Goal: Navigation & Orientation: Understand site structure

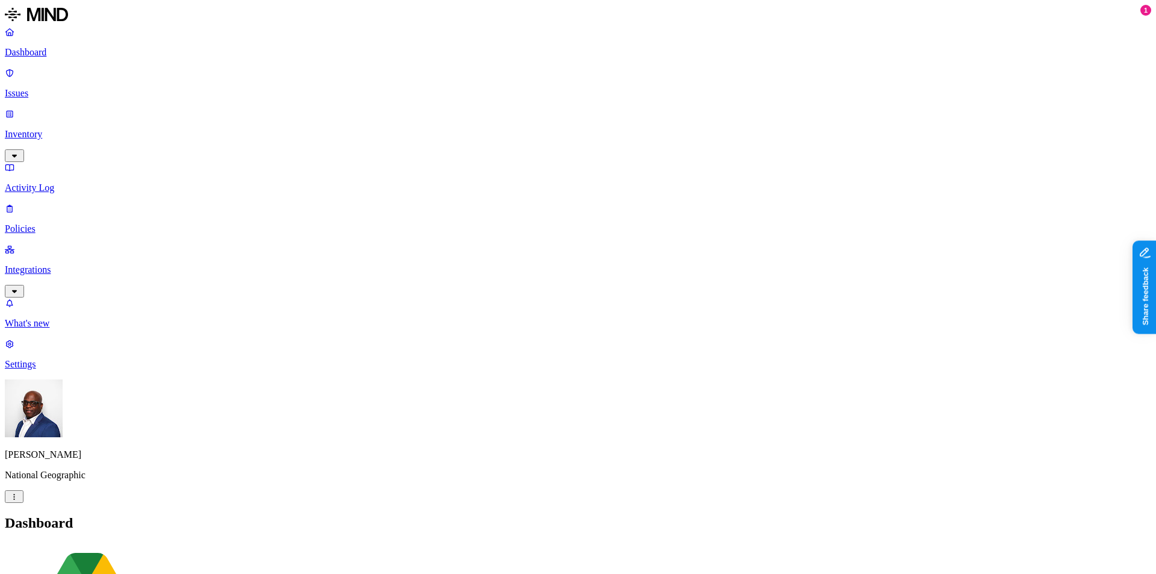
click at [74, 129] on p "Inventory" at bounding box center [578, 134] width 1147 height 11
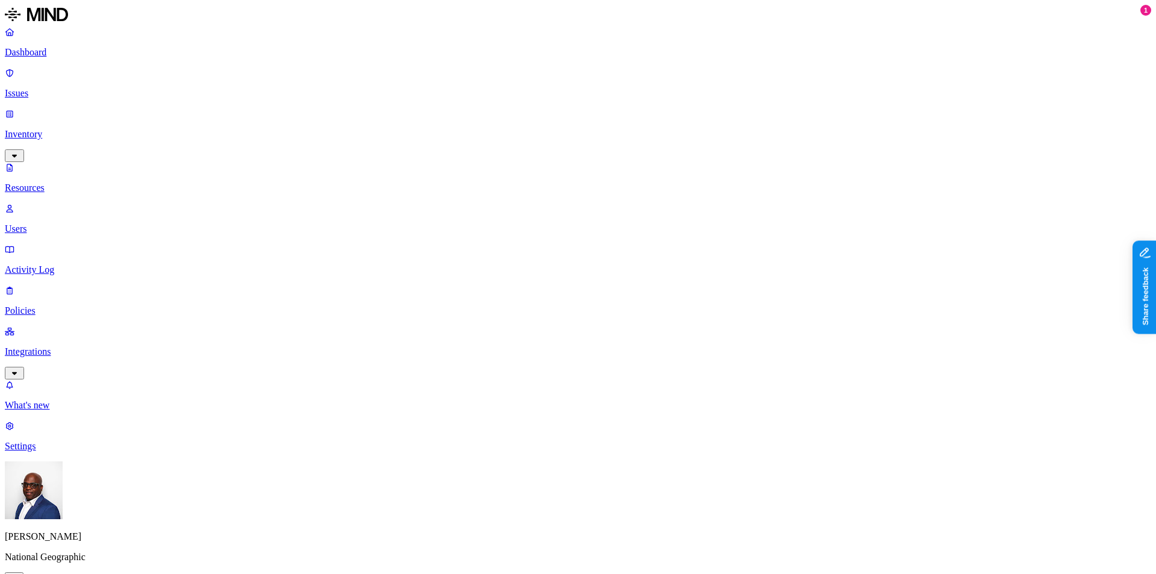
click at [360, 134] on button "button" at bounding box center [365, 136] width 10 height 4
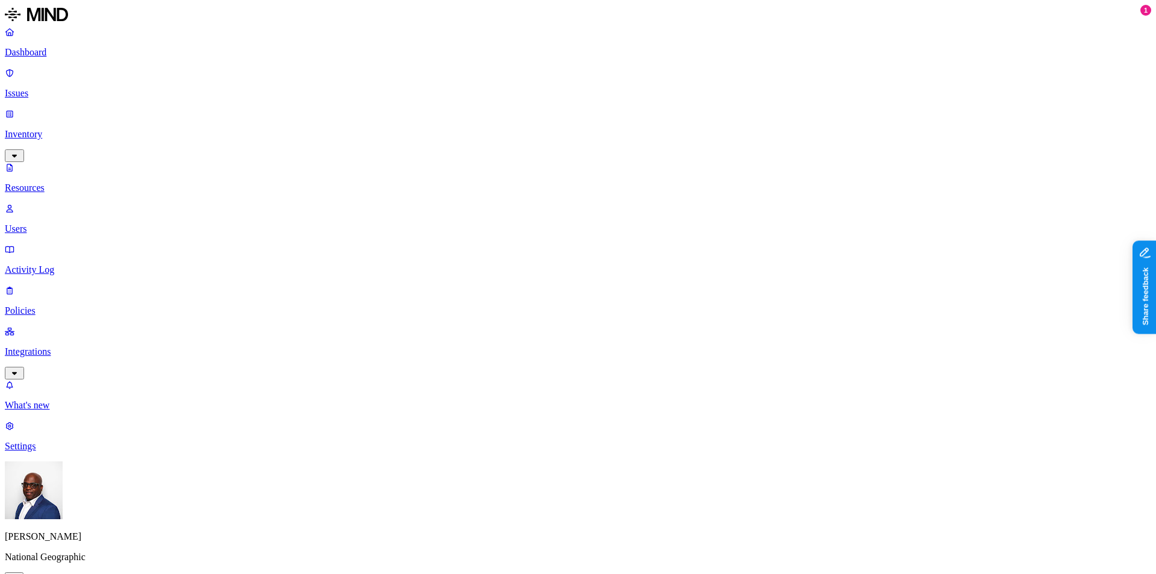
click at [51, 54] on p "Dashboard" at bounding box center [578, 52] width 1147 height 11
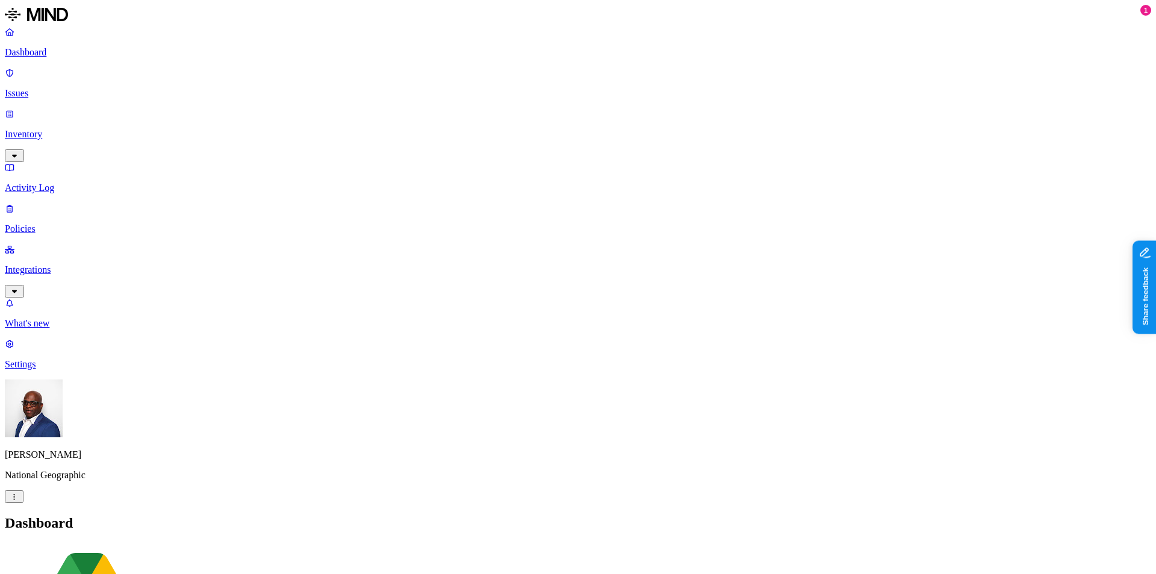
click at [43, 223] on p "Policies" at bounding box center [578, 228] width 1147 height 11
click at [46, 264] on p "Integrations" at bounding box center [578, 269] width 1147 height 11
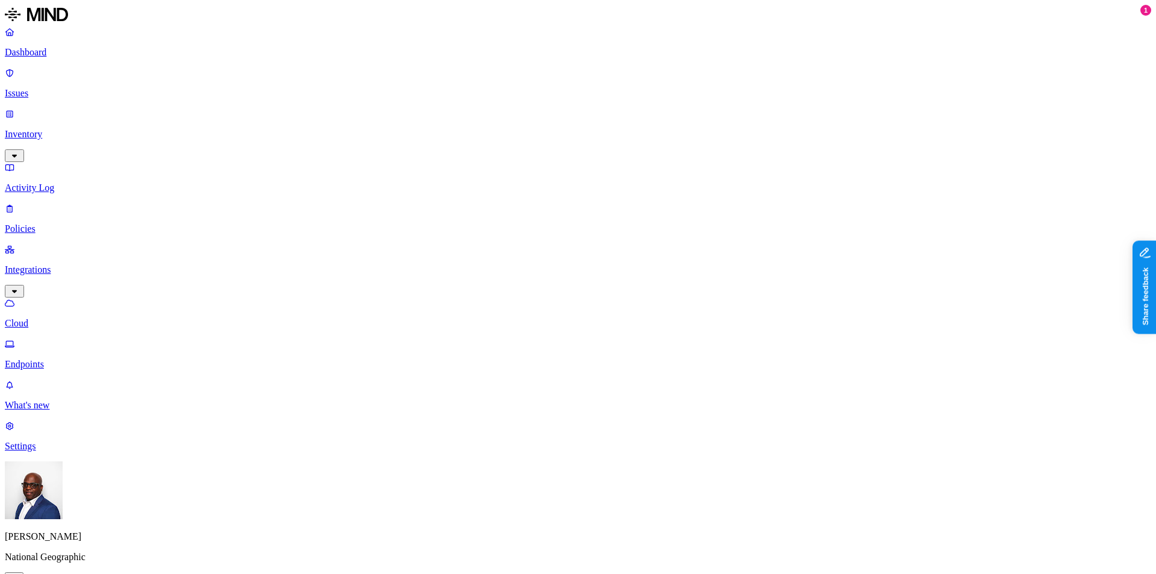
click at [49, 58] on p "Dashboard" at bounding box center [578, 52] width 1147 height 11
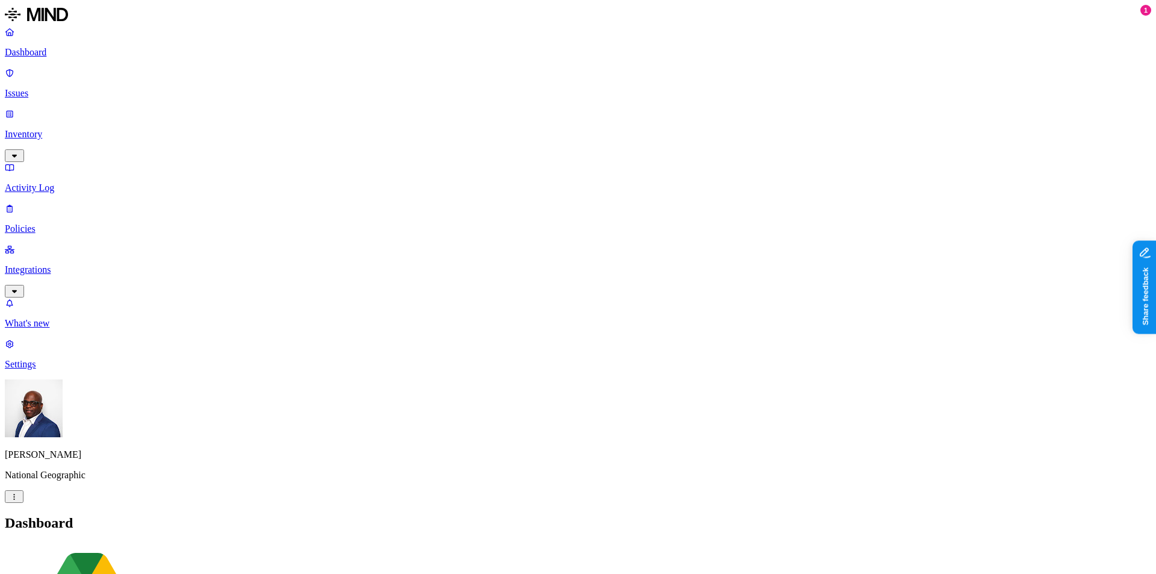
drag, startPoint x: 300, startPoint y: 360, endPoint x: 347, endPoint y: 360, distance: 47.0
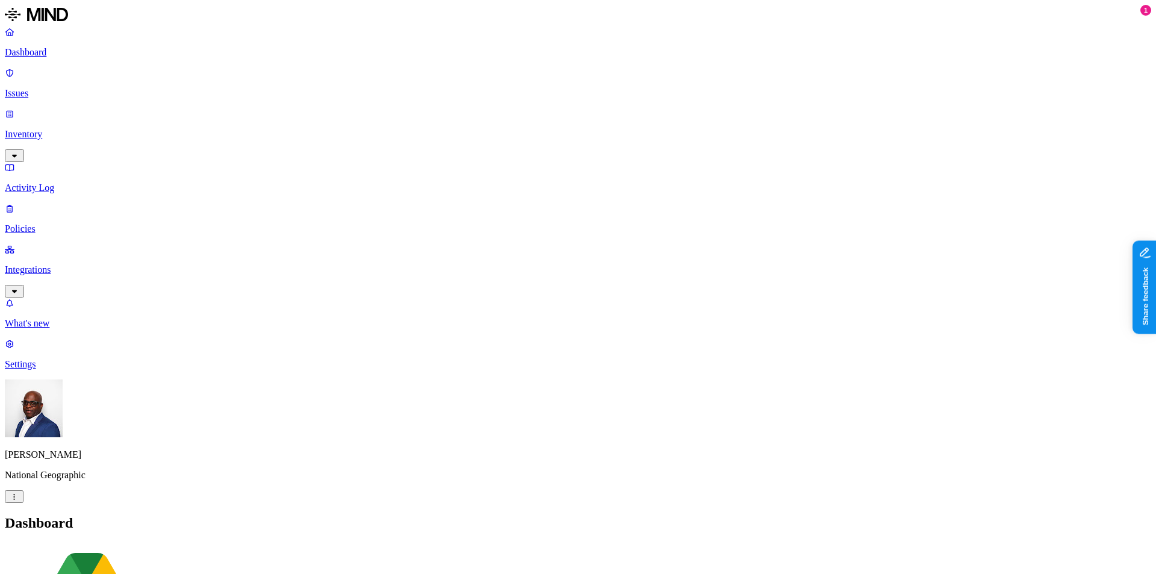
click at [60, 129] on p "Inventory" at bounding box center [578, 134] width 1147 height 11
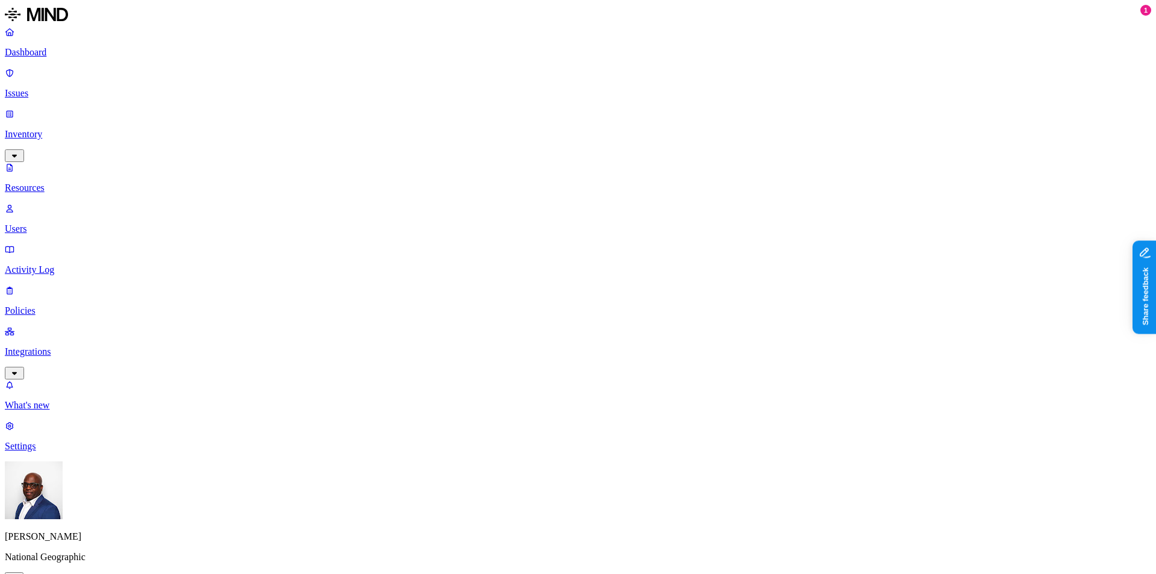
click at [51, 55] on p "Dashboard" at bounding box center [578, 52] width 1147 height 11
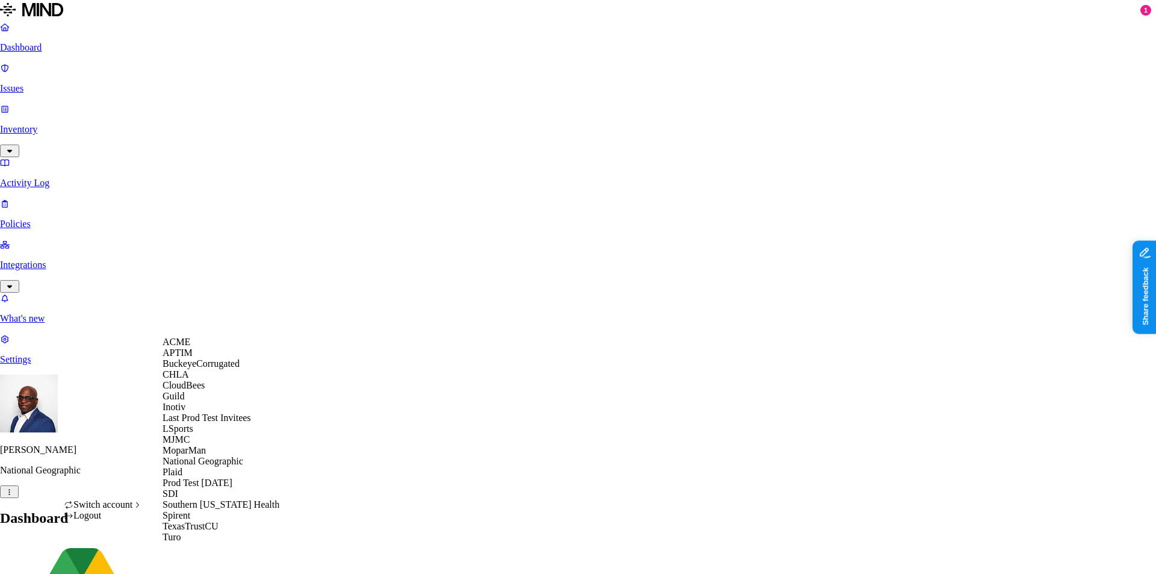
click at [210, 369] on span "BuckeyeCorrugated" at bounding box center [201, 363] width 77 height 10
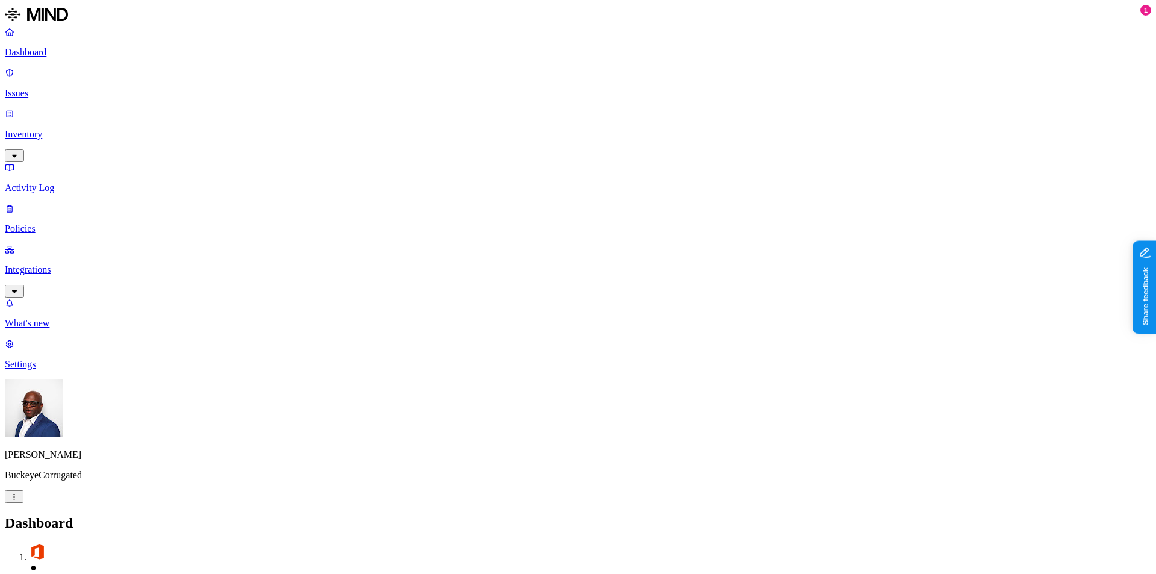
click at [30, 88] on p "Issues" at bounding box center [578, 93] width 1147 height 11
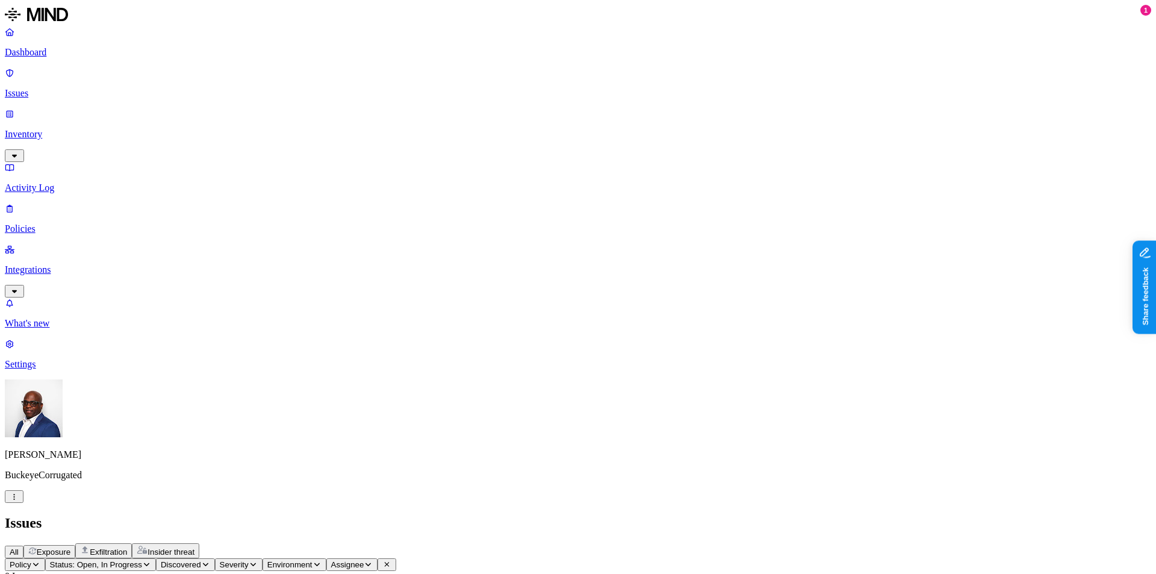
click at [43, 51] on p "Dashboard" at bounding box center [578, 52] width 1147 height 11
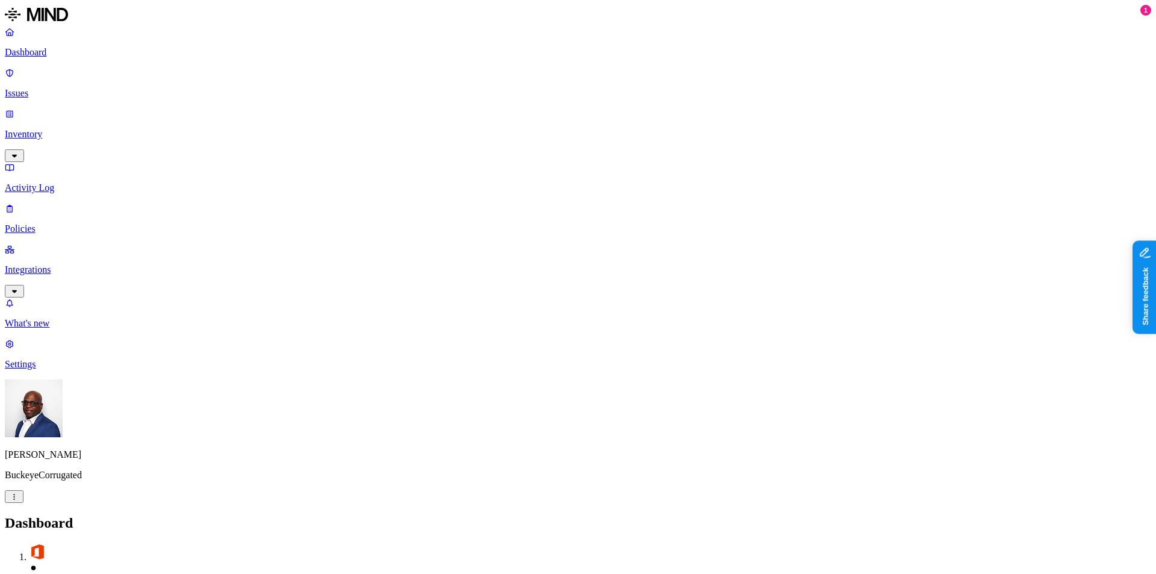
click at [43, 51] on p "Dashboard" at bounding box center [578, 52] width 1147 height 11
click at [44, 88] on p "Issues" at bounding box center [578, 93] width 1147 height 11
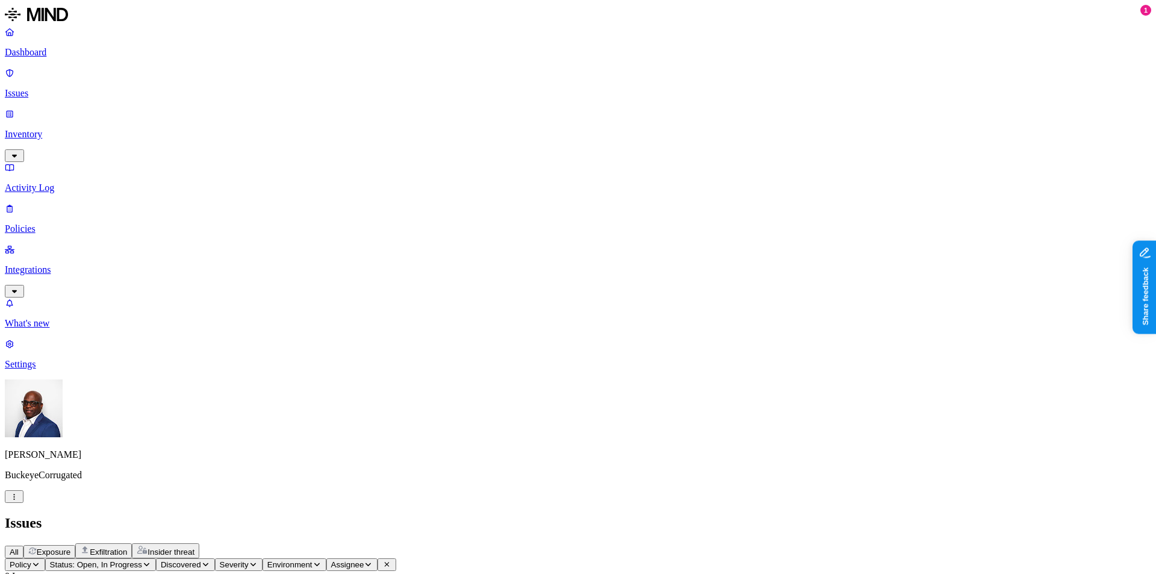
click at [47, 51] on p "Dashboard" at bounding box center [578, 52] width 1147 height 11
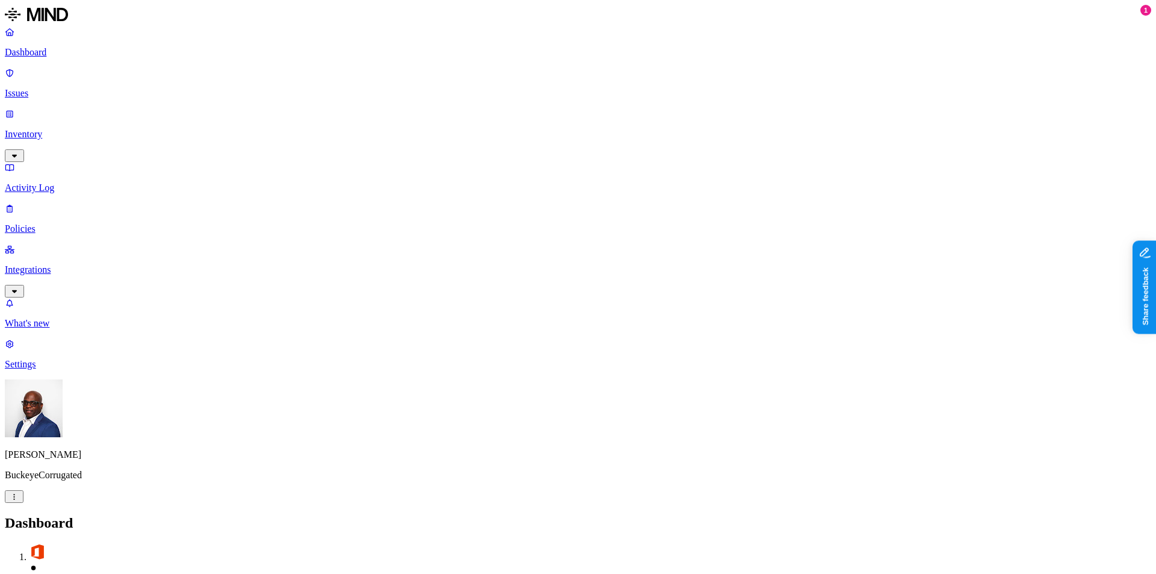
click at [48, 88] on p "Issues" at bounding box center [578, 93] width 1147 height 11
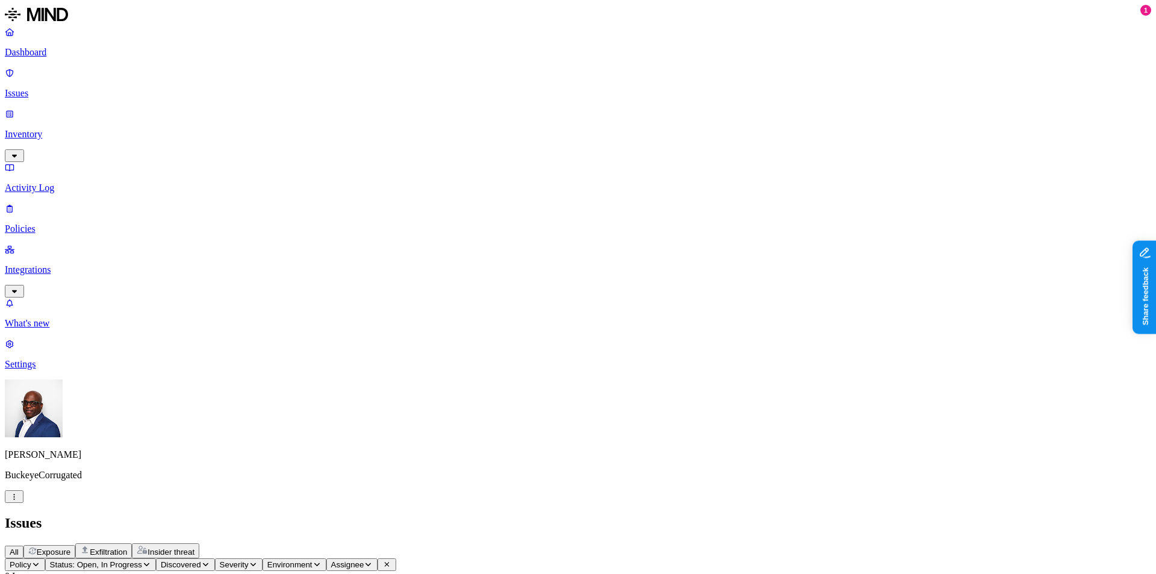
click at [49, 129] on p "Inventory" at bounding box center [578, 134] width 1147 height 11
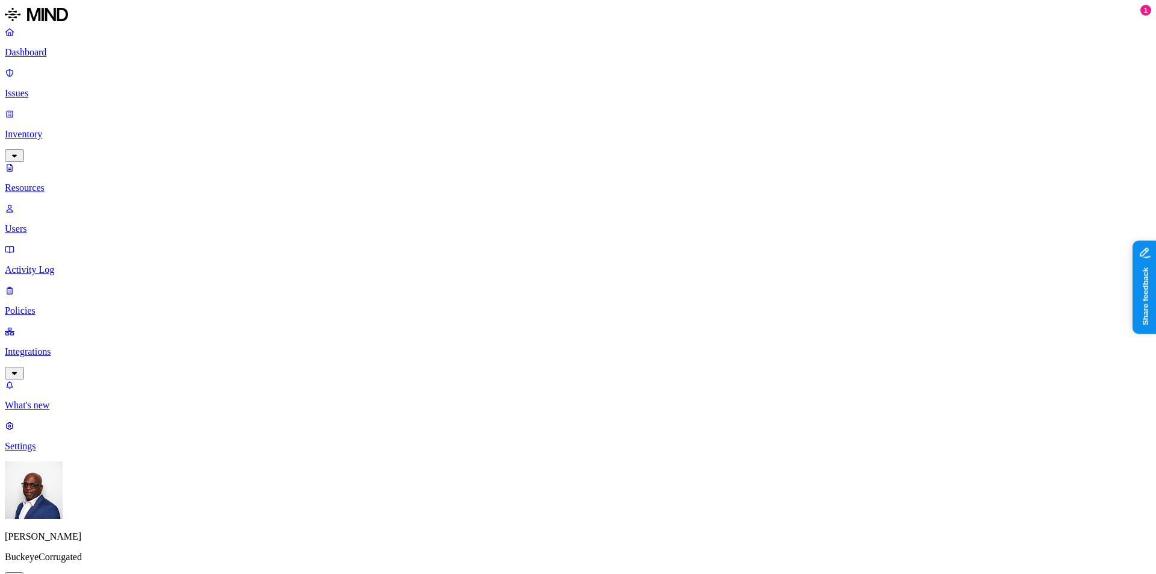
click at [360, 134] on button "button" at bounding box center [365, 136] width 10 height 4
click at [360, 128] on button "button" at bounding box center [365, 134] width 10 height 13
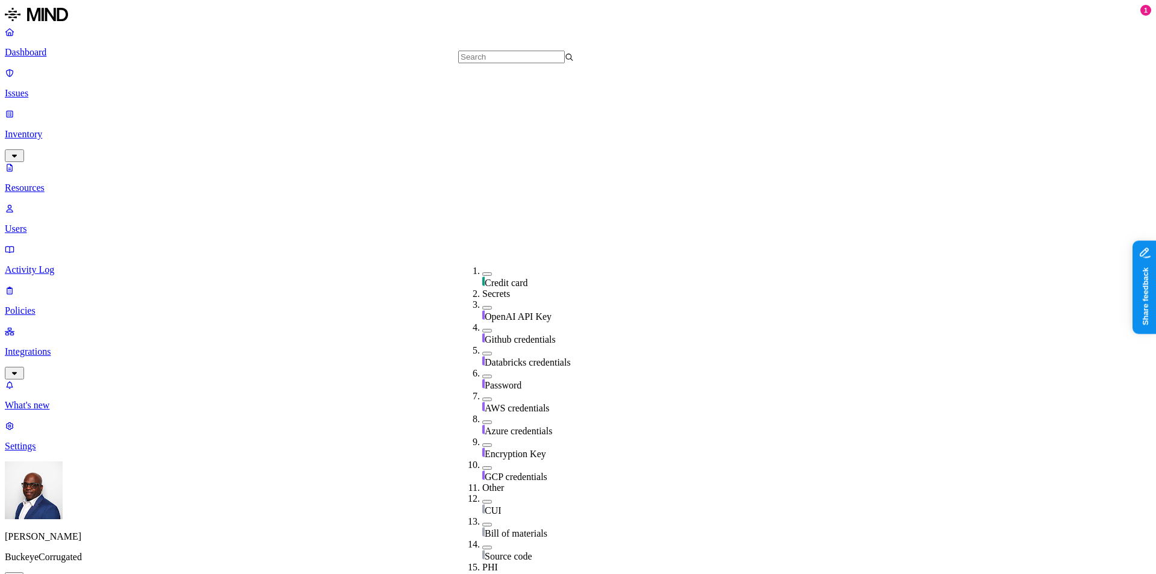
scroll to position [284, 0]
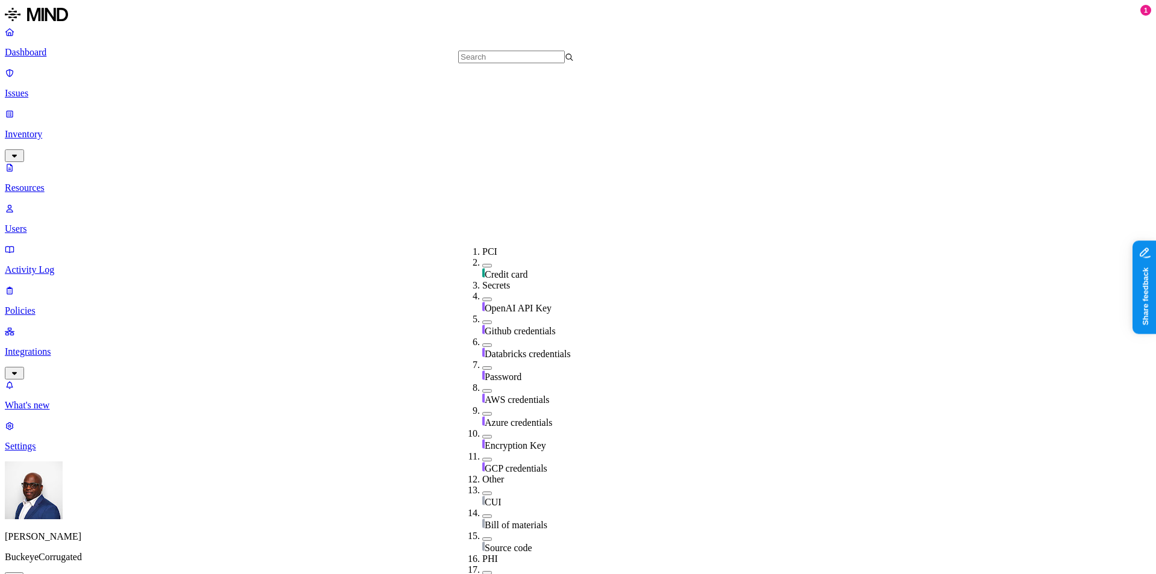
click at [482, 366] on button "button" at bounding box center [487, 368] width 10 height 4
click at [482, 360] on button "button" at bounding box center [487, 366] width 10 height 13
click at [482, 343] on button "button" at bounding box center [487, 345] width 10 height 4
click at [482, 337] on button "button" at bounding box center [487, 343] width 10 height 13
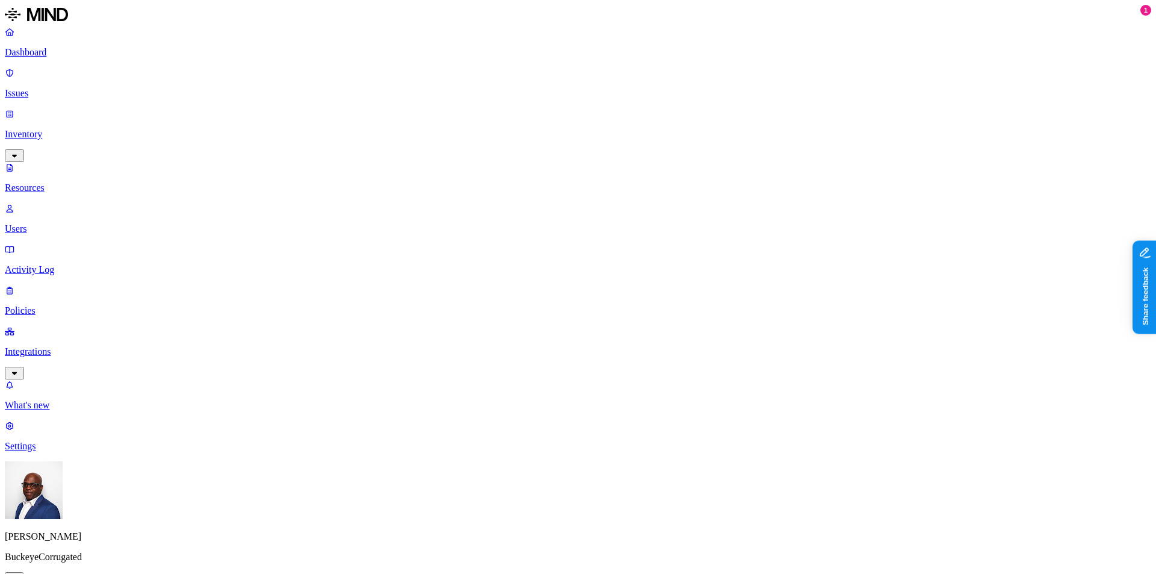
click at [47, 305] on p "Policies" at bounding box center [578, 310] width 1147 height 11
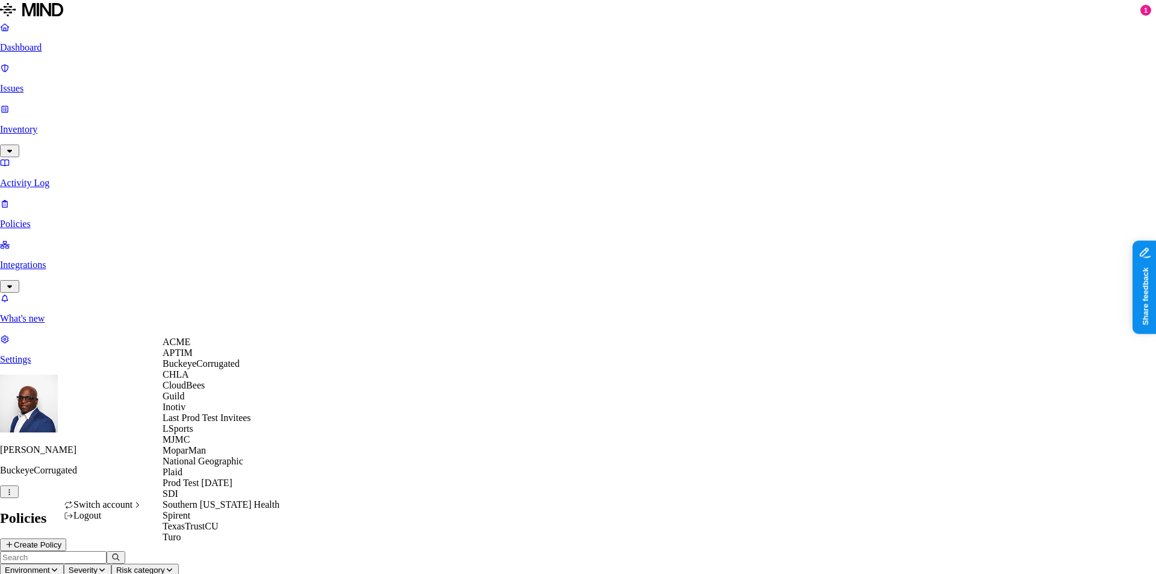
scroll to position [120, 0]
click at [212, 466] on span "National Geographic" at bounding box center [203, 461] width 81 height 10
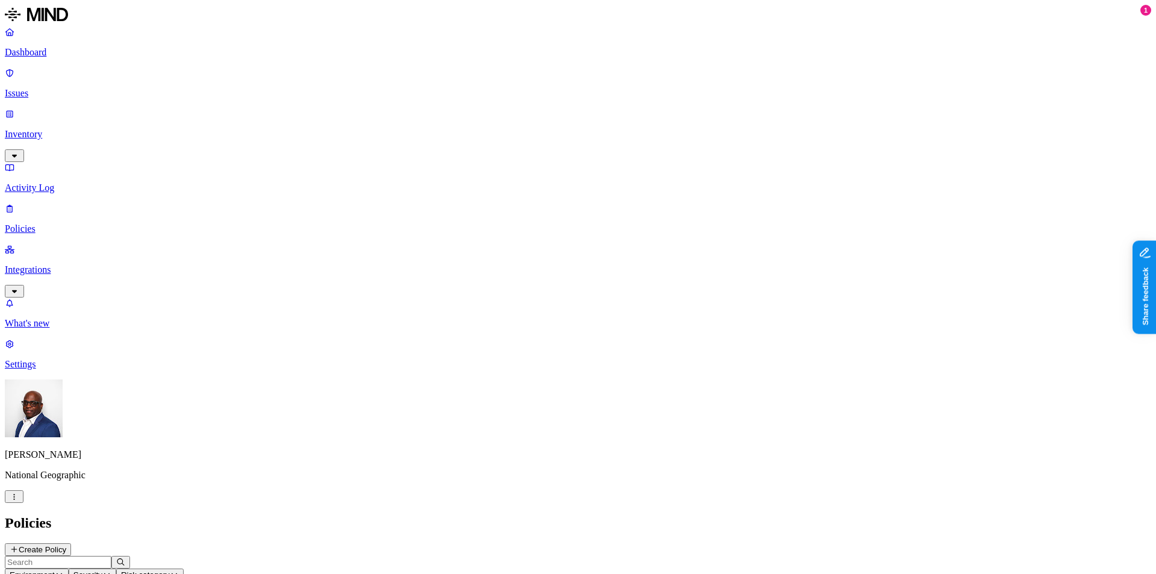
click at [61, 88] on p "Issues" at bounding box center [578, 93] width 1147 height 11
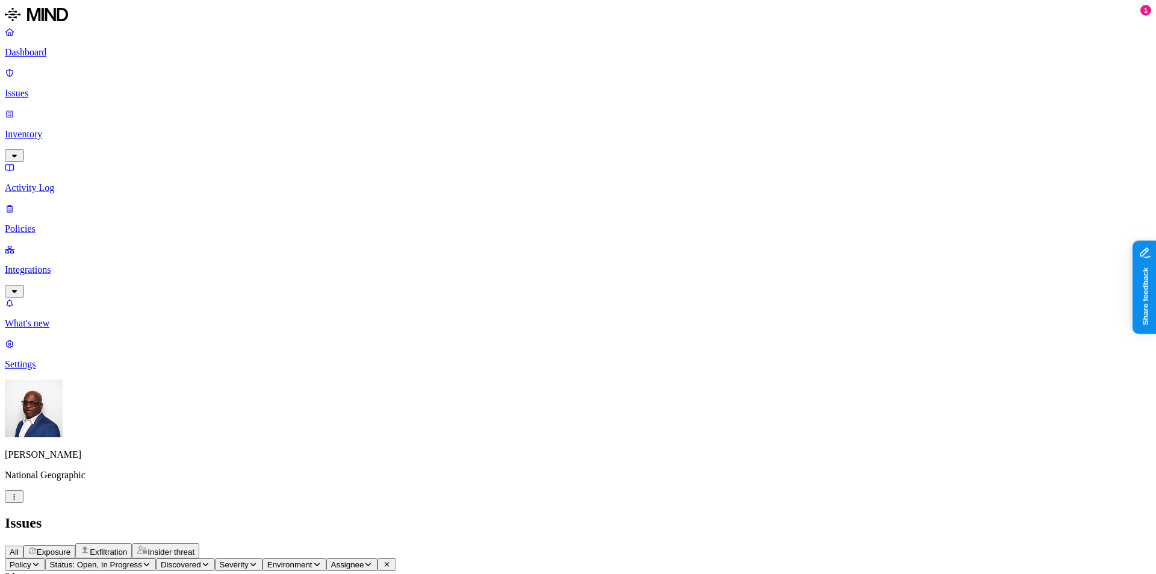
click at [47, 162] on link "Activity Log" at bounding box center [578, 177] width 1147 height 31
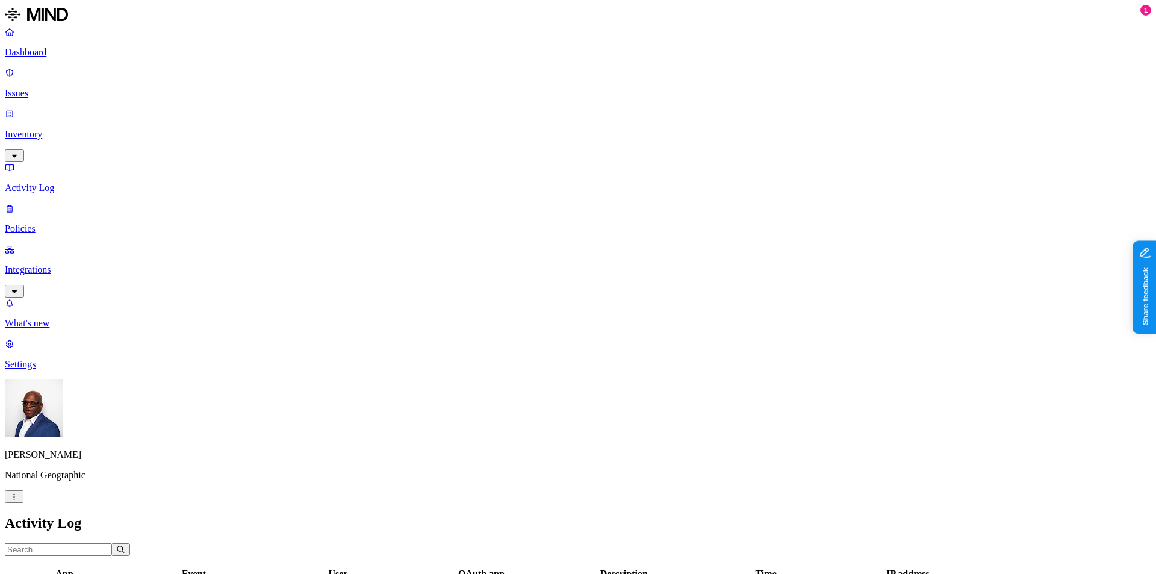
click at [43, 129] on p "Inventory" at bounding box center [578, 134] width 1147 height 11
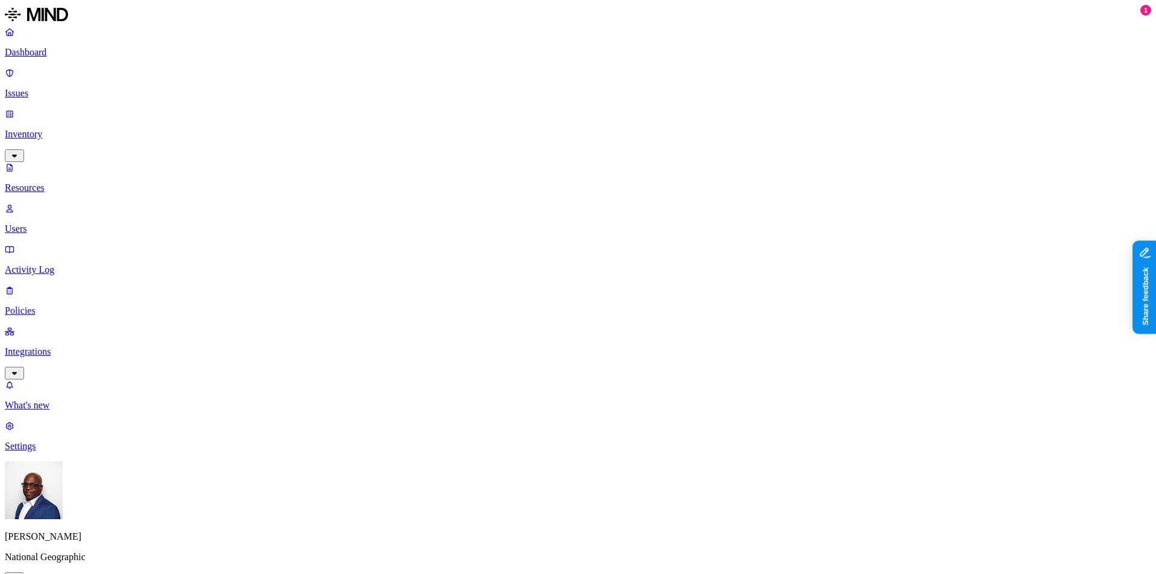
click at [58, 223] on p "Users" at bounding box center [578, 228] width 1147 height 11
click at [58, 182] on p "Resources" at bounding box center [578, 187] width 1147 height 11
click at [55, 223] on p "Users" at bounding box center [578, 228] width 1147 height 11
click at [268, 93] on div "[DOMAIN_NAME]" at bounding box center [268, 87] width 0 height 11
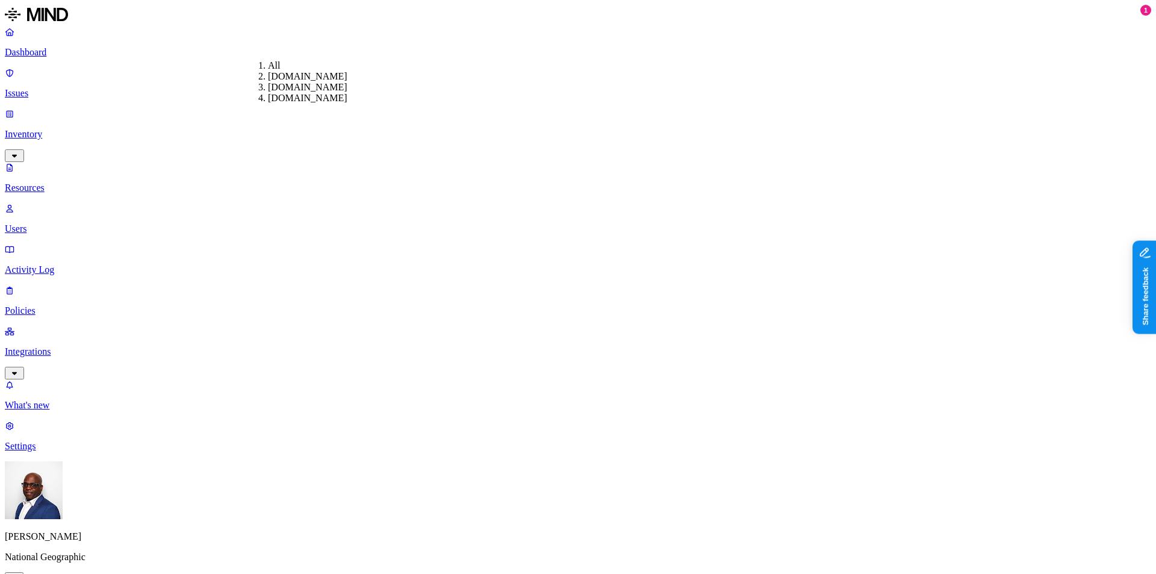
click at [268, 82] on div "[DOMAIN_NAME]" at bounding box center [268, 76] width 0 height 11
drag, startPoint x: 1036, startPoint y: 219, endPoint x: 1080, endPoint y: 216, distance: 44.1
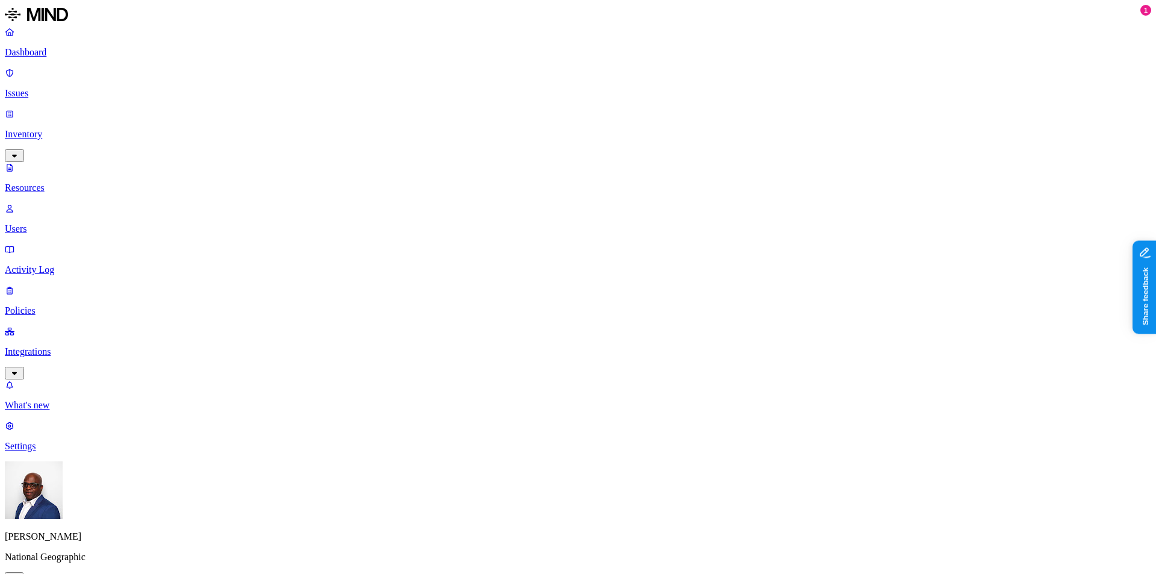
click at [48, 88] on p "Issues" at bounding box center [578, 93] width 1147 height 11
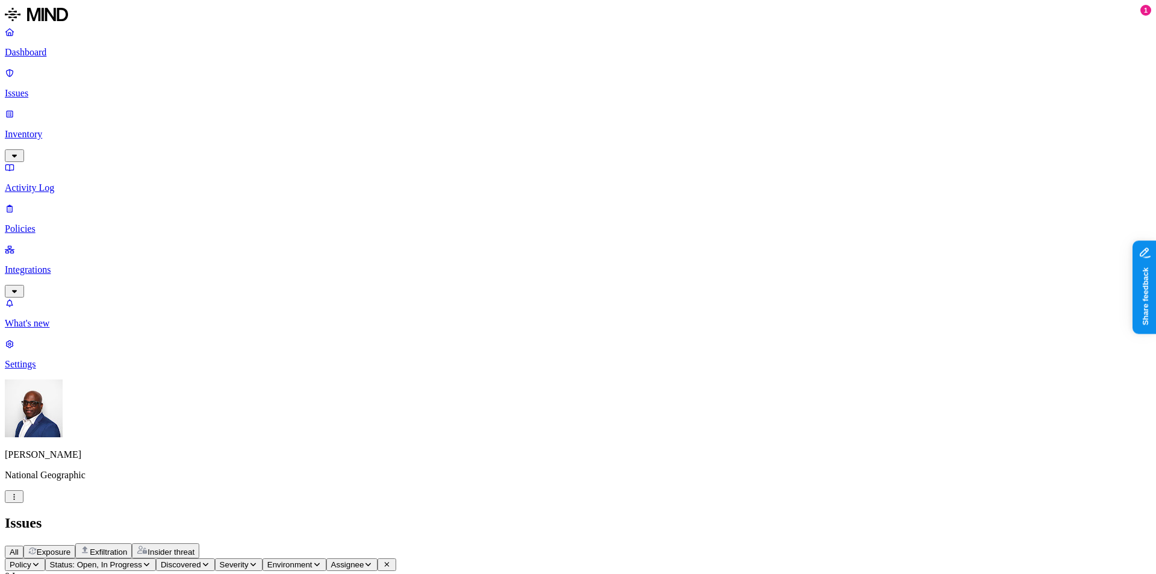
click at [53, 129] on p "Inventory" at bounding box center [578, 134] width 1147 height 11
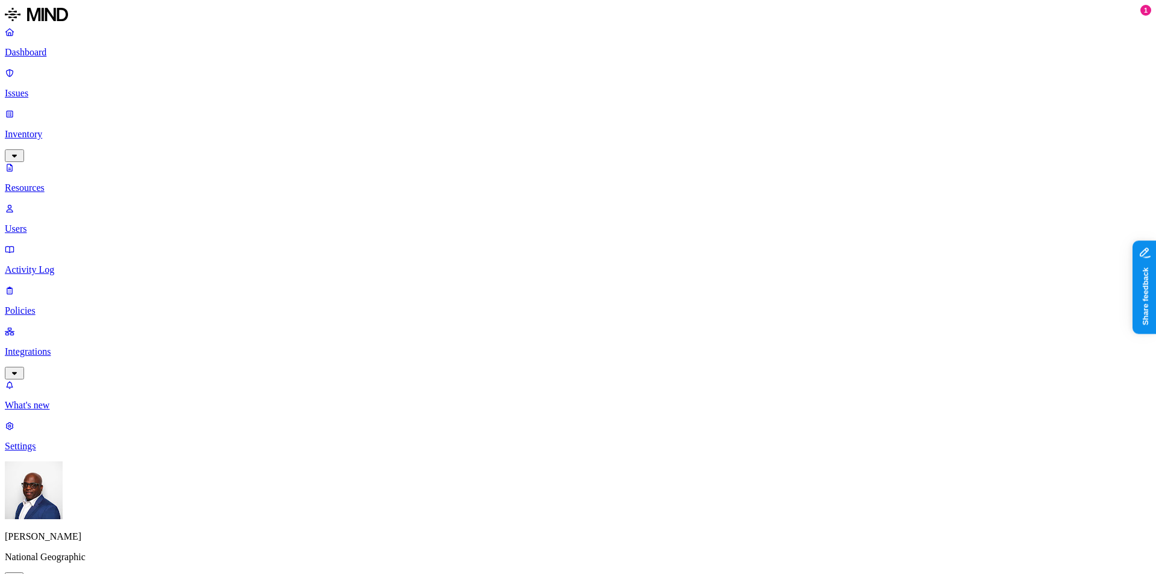
click at [360, 195] on div "Other" at bounding box center [360, 212] width 0 height 34
click at [360, 195] on div "Other" at bounding box center [360, 213] width 0 height 36
click at [71, 52] on p "Dashboard" at bounding box center [578, 52] width 1147 height 11
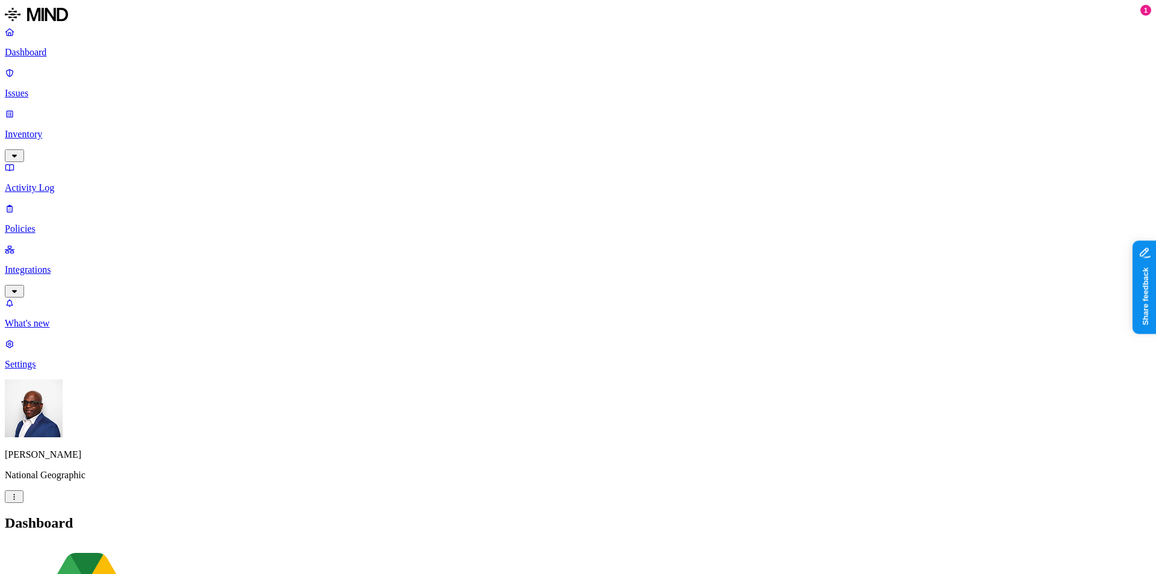
click at [58, 48] on p "Dashboard" at bounding box center [578, 52] width 1147 height 11
